Goal: Task Accomplishment & Management: Complete application form

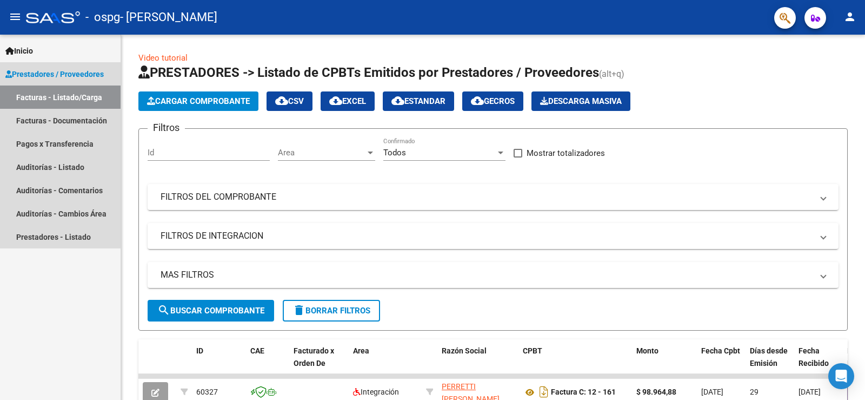
click at [48, 96] on link "Facturas - Listado/Carga" at bounding box center [60, 96] width 121 height 23
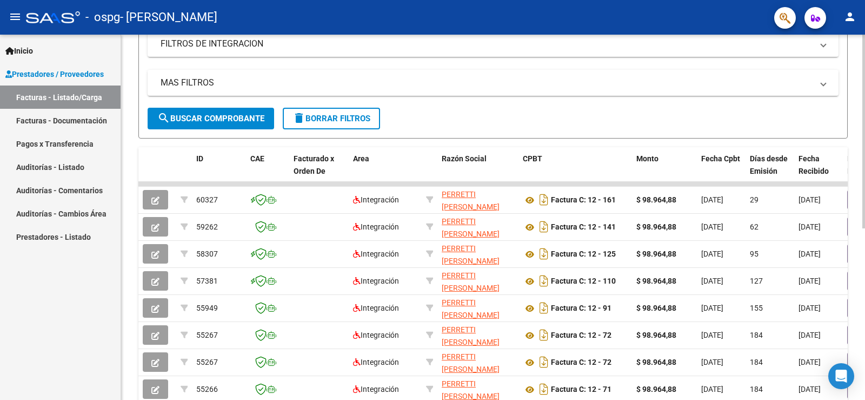
scroll to position [216, 0]
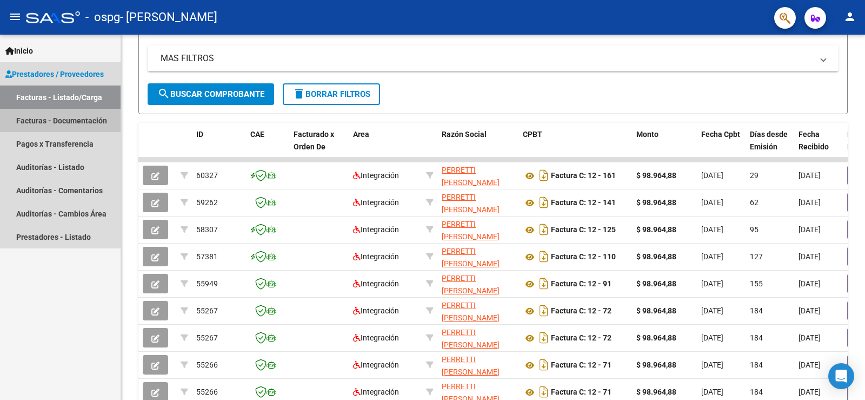
click at [35, 119] on link "Facturas - Documentación" at bounding box center [60, 120] width 121 height 23
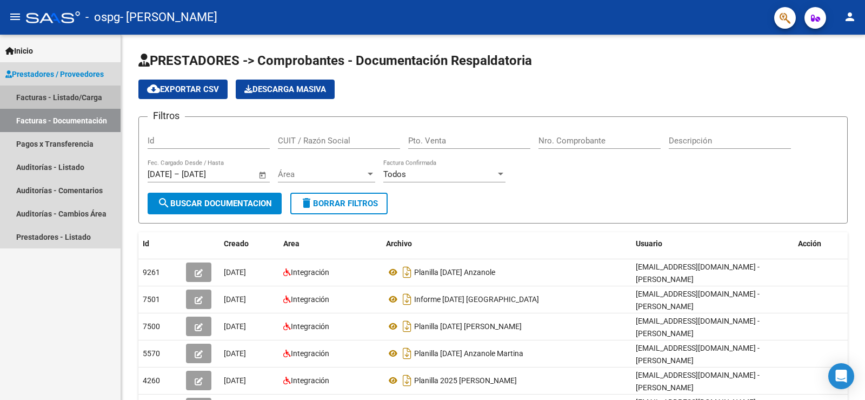
click at [55, 97] on link "Facturas - Listado/Carga" at bounding box center [60, 96] width 121 height 23
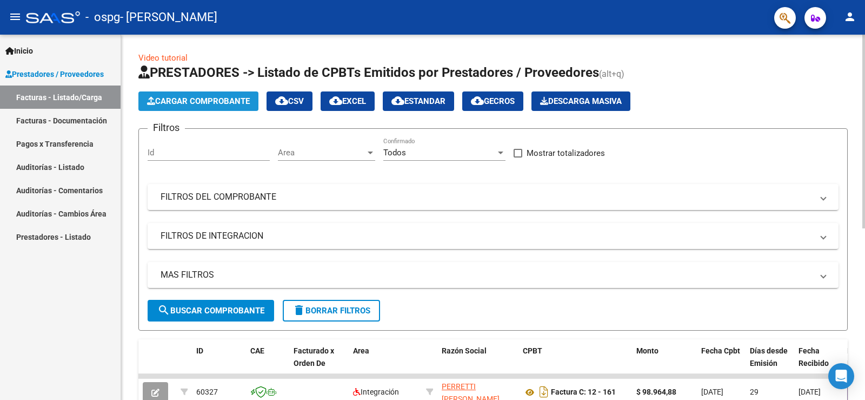
click at [213, 92] on button "Cargar Comprobante" at bounding box center [198, 100] width 120 height 19
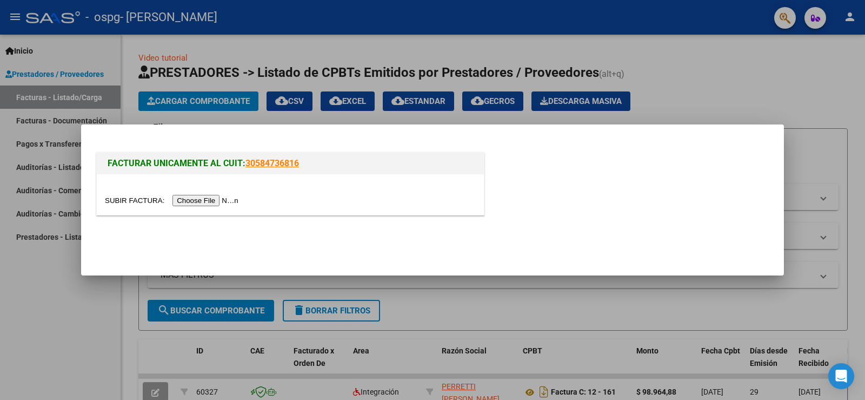
click at [215, 201] on input "file" at bounding box center [173, 200] width 137 height 11
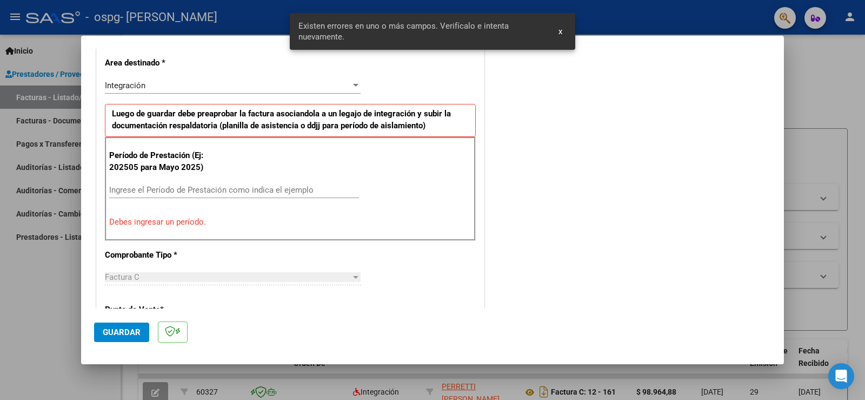
scroll to position [247, 0]
click at [177, 191] on input "Ingrese el Período de Prestación como indica el ejemplo" at bounding box center [234, 189] width 250 height 10
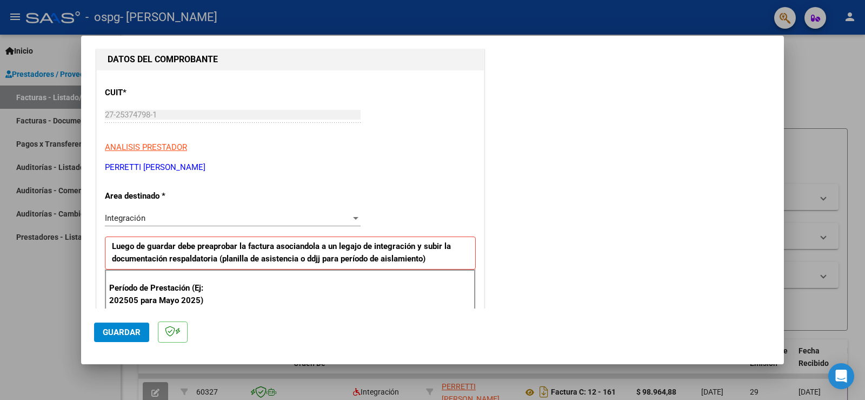
scroll to position [97, 0]
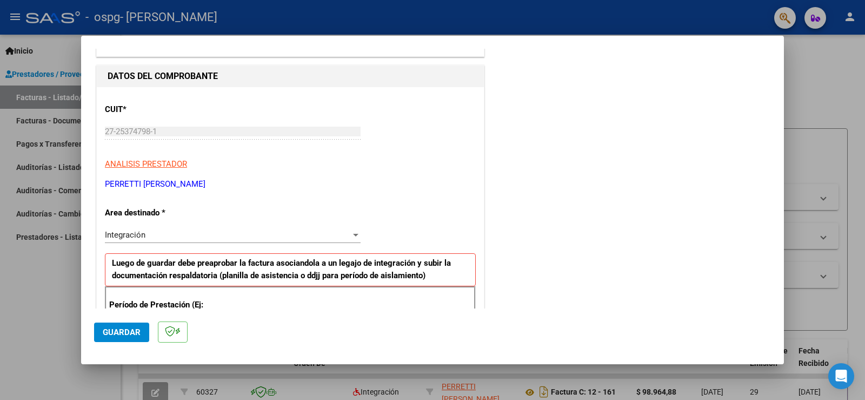
type input "202508"
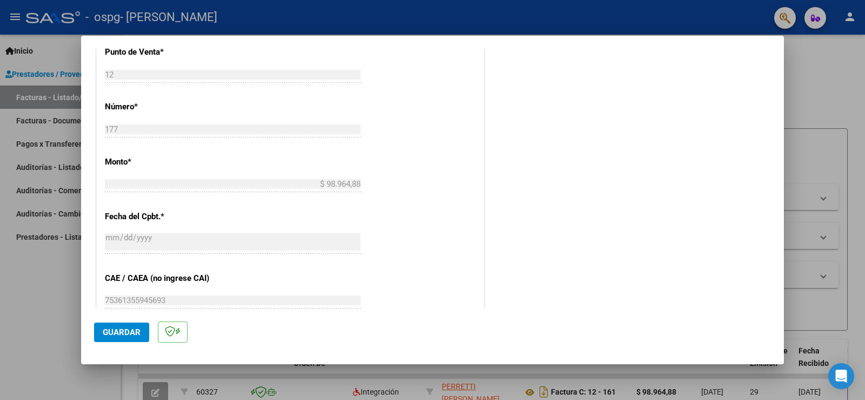
scroll to position [584, 0]
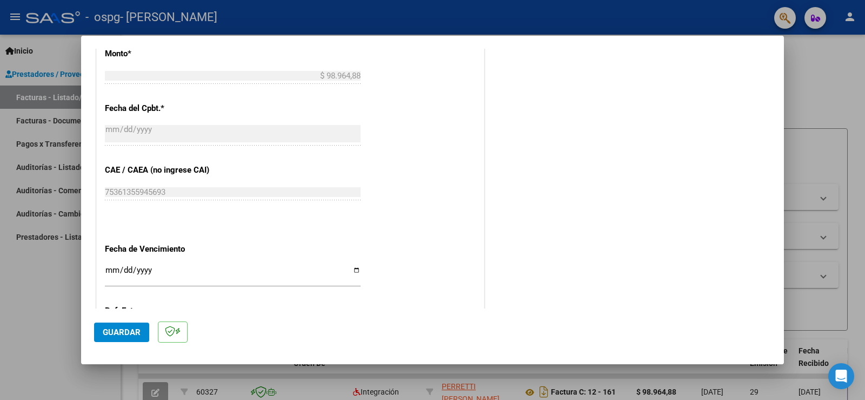
click at [354, 269] on input "Ingresar la fecha" at bounding box center [233, 274] width 256 height 17
type input "[DATE]"
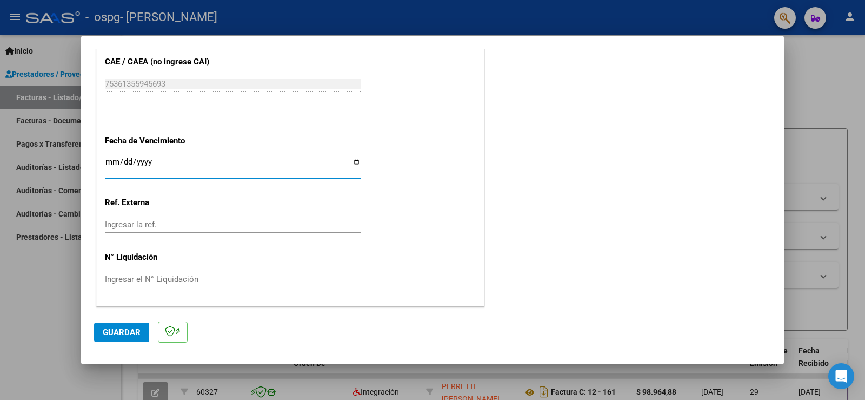
click at [128, 333] on span "Guardar" at bounding box center [122, 332] width 38 height 10
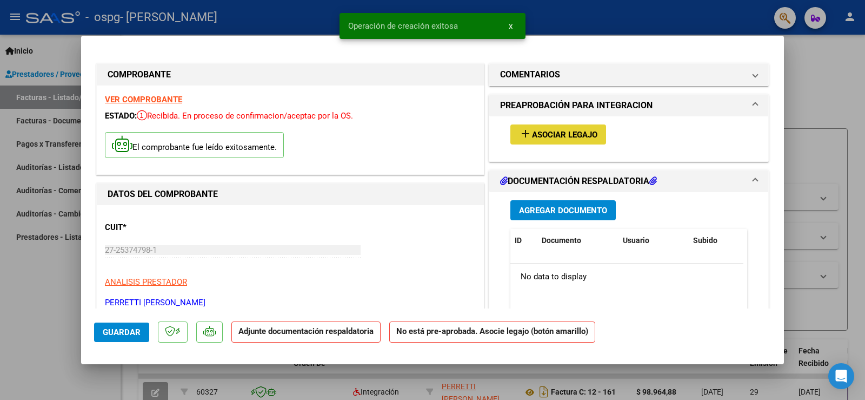
click at [549, 130] on span "Asociar Legajo" at bounding box center [564, 135] width 65 height 10
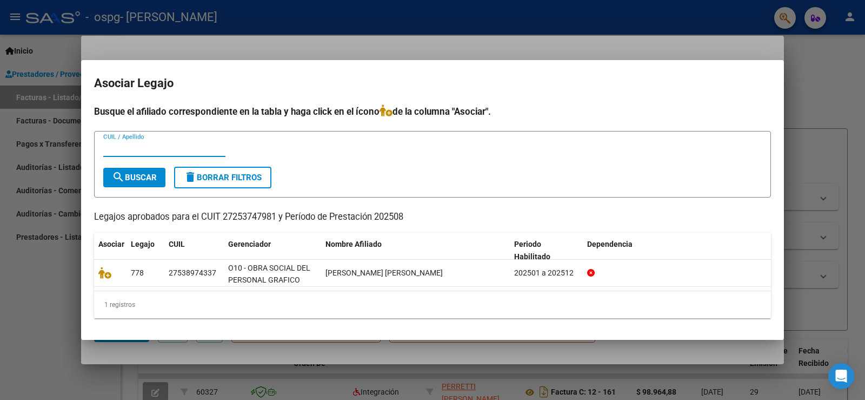
click at [207, 145] on input "CUIL / Apellido" at bounding box center [164, 148] width 122 height 10
type input "ANZANOLE MARTINA"
click at [143, 177] on span "search Buscar" at bounding box center [134, 178] width 45 height 10
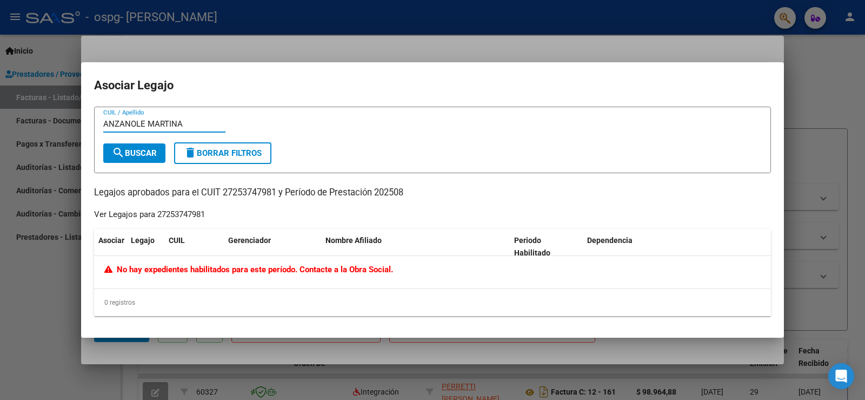
click at [106, 124] on input "ANZANOLE MARTINA" at bounding box center [164, 124] width 122 height 10
drag, startPoint x: 105, startPoint y: 124, endPoint x: 217, endPoint y: 144, distance: 114.3
click at [217, 144] on form "ANZANOLE [PERSON_NAME] / Apellido search Buscar delete Borrar Filtros" at bounding box center [432, 140] width 677 height 67
type input "53897433"
click at [143, 151] on span "search Buscar" at bounding box center [134, 153] width 45 height 10
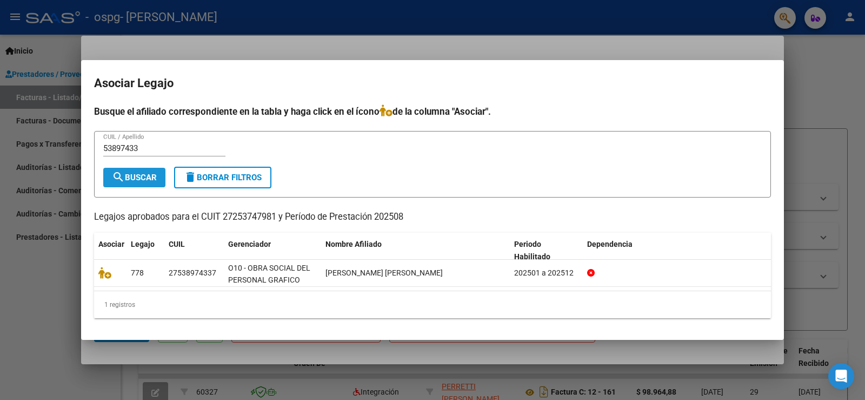
click at [134, 178] on span "search Buscar" at bounding box center [134, 178] width 45 height 10
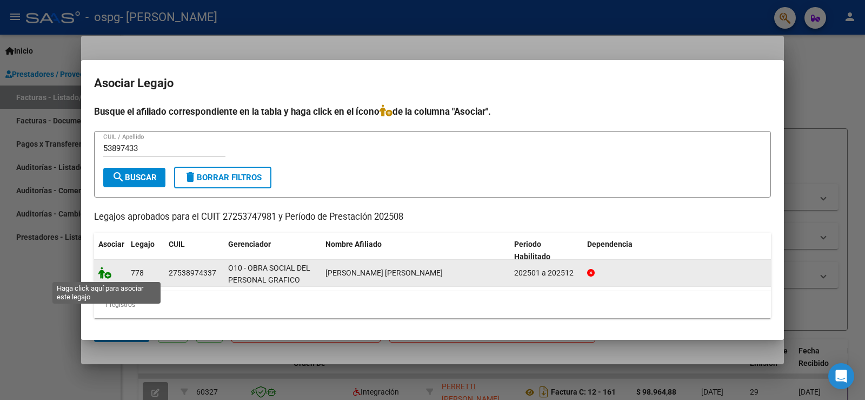
click at [103, 276] on icon at bounding box center [104, 273] width 13 height 12
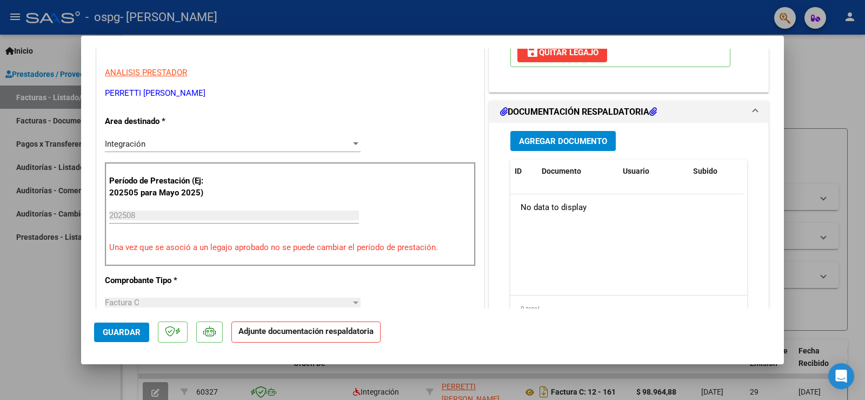
scroll to position [162, 0]
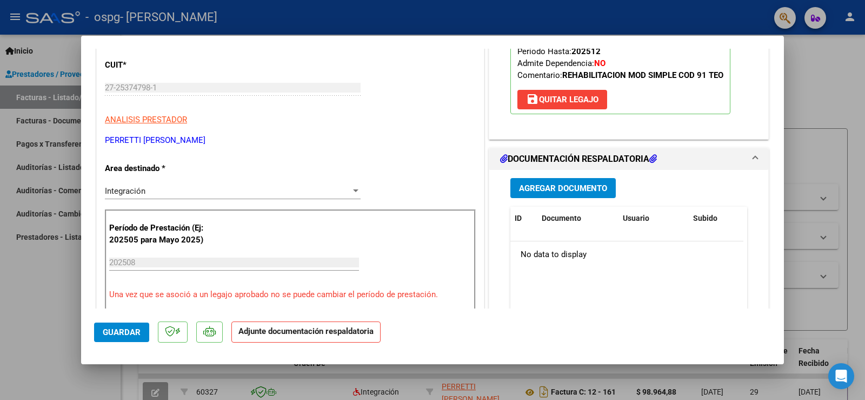
click at [753, 157] on span at bounding box center [755, 159] width 4 height 13
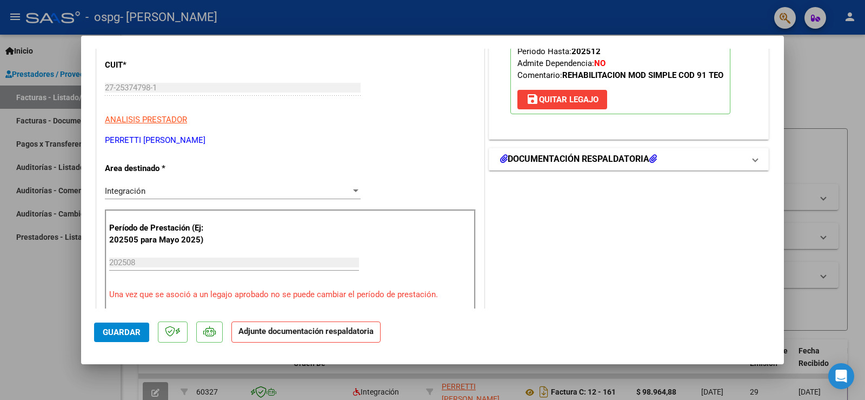
click at [501, 155] on icon at bounding box center [504, 158] width 8 height 9
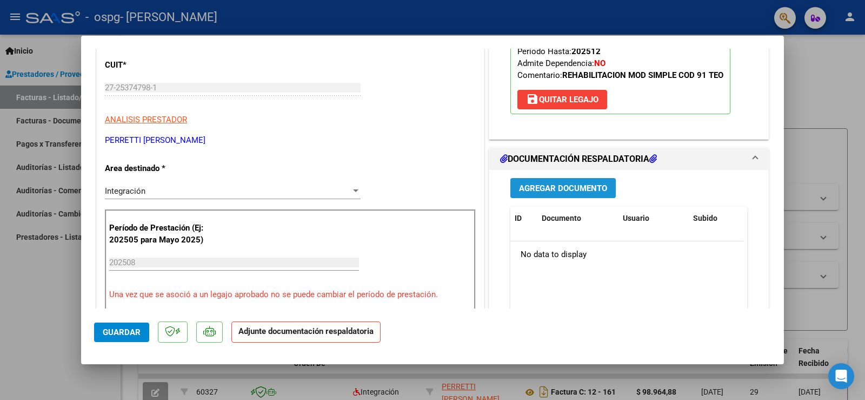
click at [534, 193] on span "Agregar Documento" at bounding box center [563, 188] width 88 height 10
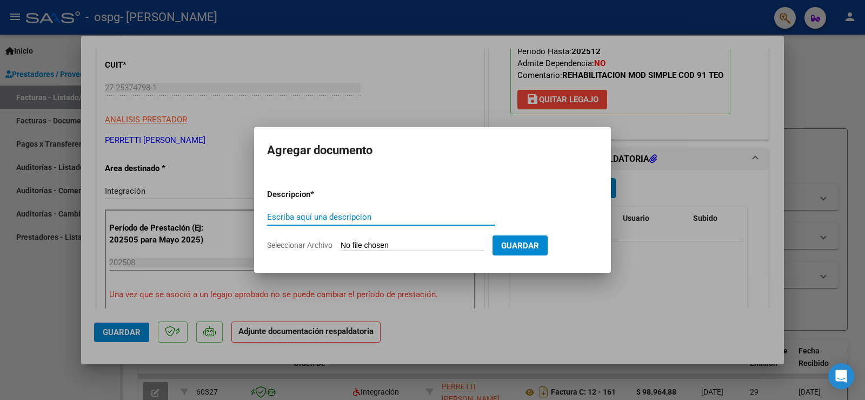
click at [336, 214] on input "Escriba aquí una descripcion" at bounding box center [381, 217] width 228 height 10
type input "PLANILLA [DATE] ANZANOLE"
click at [346, 240] on form "Descripcion * PLANILLA [DATE] ANZANOLE Escriba aquí una descripcion Seleccionar…" at bounding box center [432, 219] width 331 height 79
click at [467, 246] on input "Seleccionar Archivo" at bounding box center [412, 246] width 143 height 10
type input "C:\fakepath\PLANILLA [DATE] ANZANOLE MARTINA.pdf"
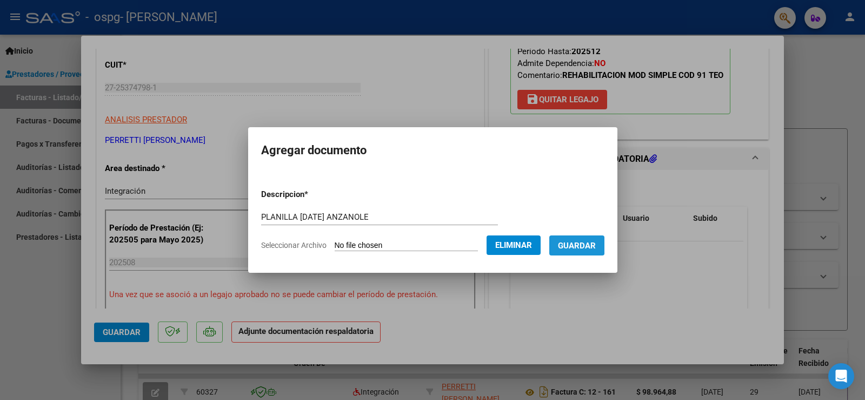
click at [574, 240] on span "Guardar" at bounding box center [577, 245] width 38 height 10
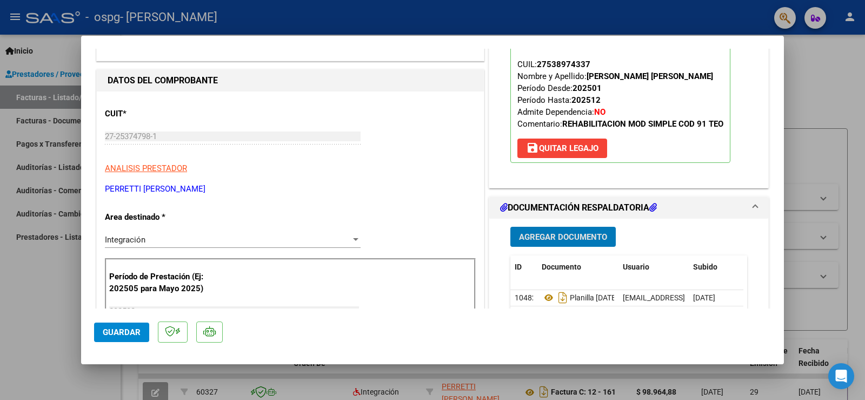
scroll to position [0, 0]
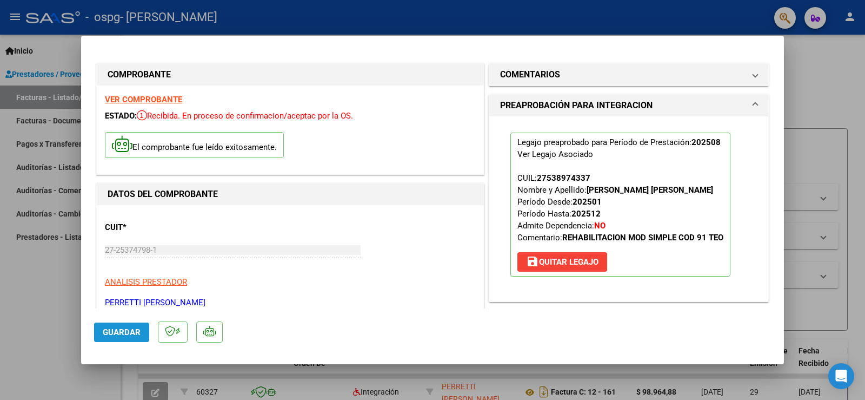
click at [123, 331] on span "Guardar" at bounding box center [122, 332] width 38 height 10
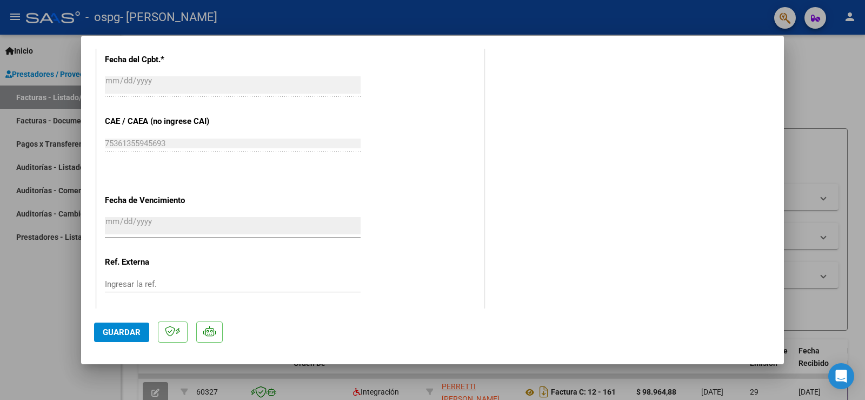
scroll to position [708, 0]
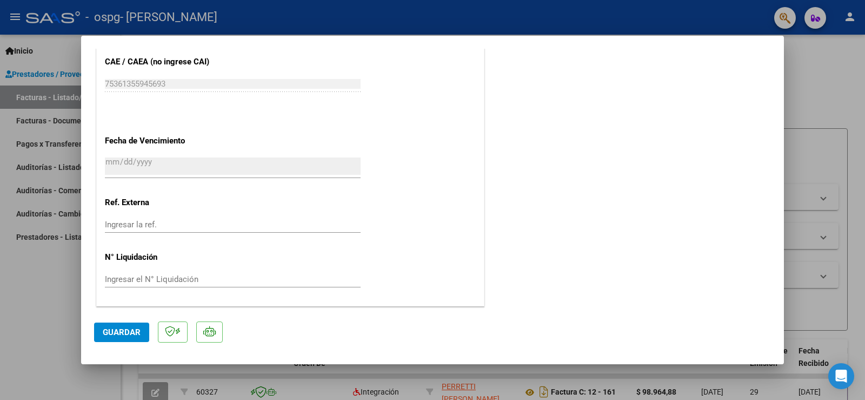
click at [827, 71] on div at bounding box center [432, 200] width 865 height 400
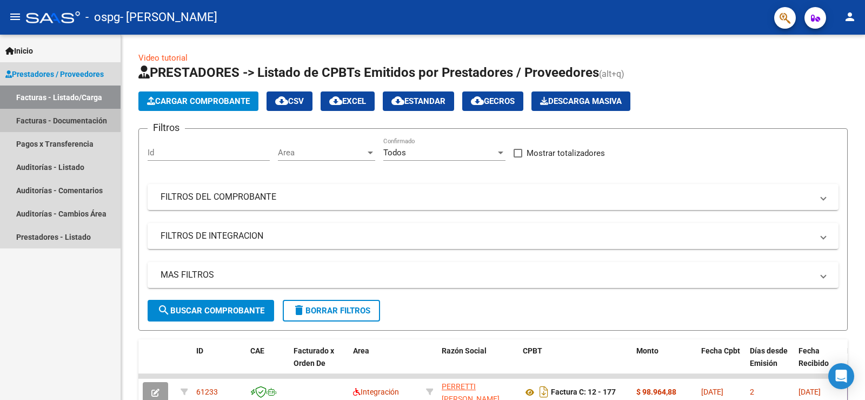
click at [51, 117] on link "Facturas - Documentación" at bounding box center [60, 120] width 121 height 23
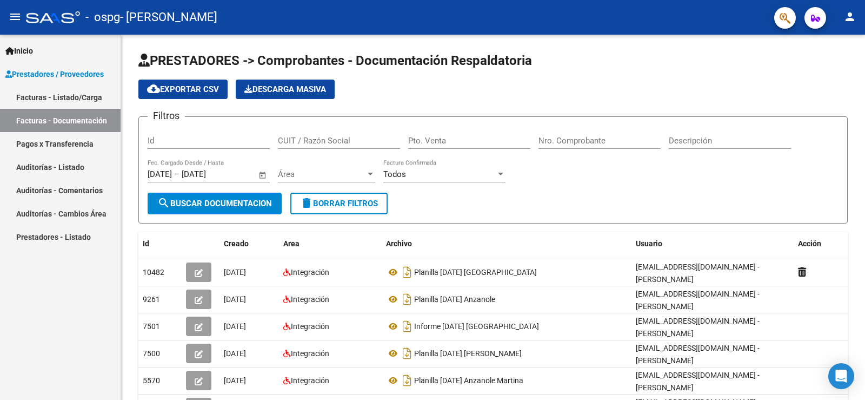
click at [852, 19] on mat-icon "person" at bounding box center [850, 16] width 13 height 13
click at [835, 71] on button "exit_to_app Salir" at bounding box center [828, 71] width 66 height 26
